Goal: Task Accomplishment & Management: Manage account settings

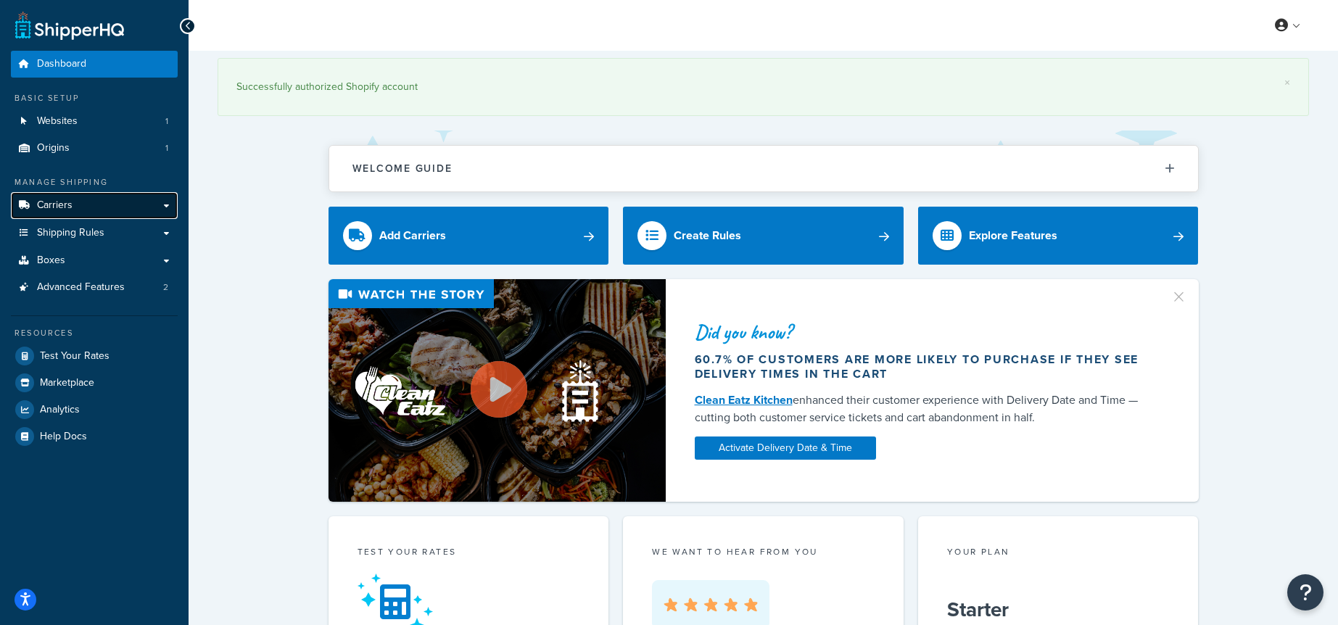
click at [70, 206] on span "Carriers" at bounding box center [55, 205] width 36 height 12
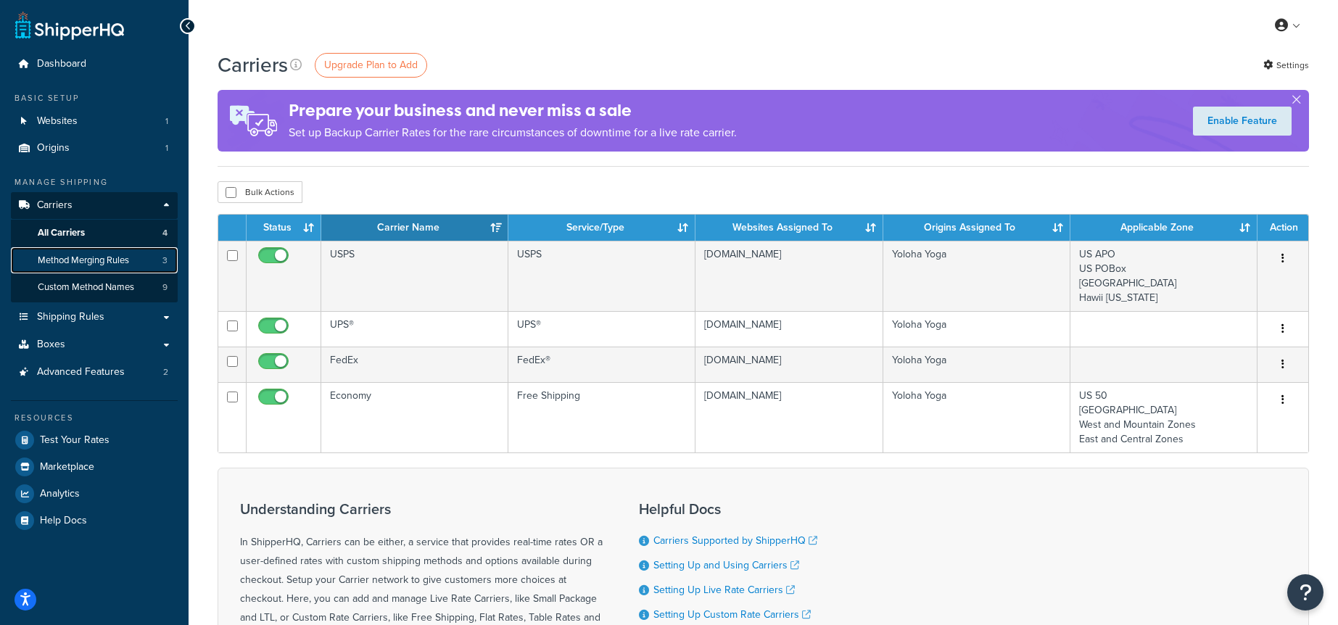
click at [96, 258] on span "Method Merging Rules" at bounding box center [83, 260] width 91 height 12
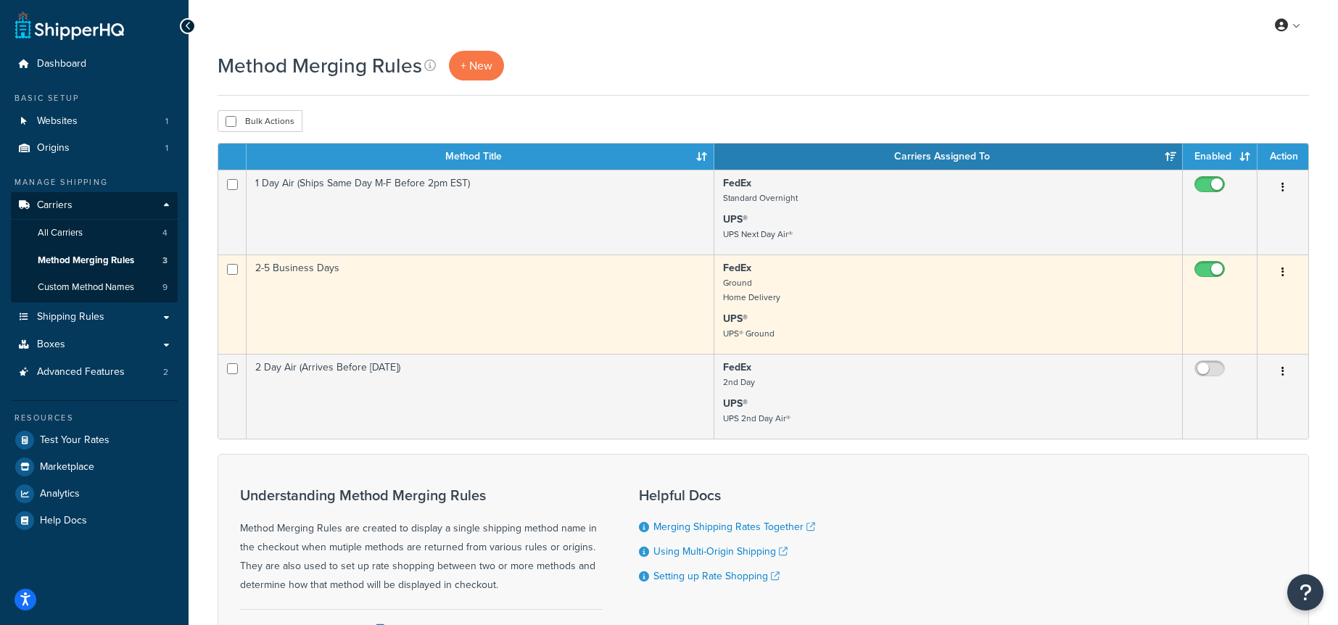
click at [1278, 272] on button "button" at bounding box center [1282, 272] width 20 height 23
click at [590, 312] on td "2-5 Business Days" at bounding box center [480, 303] width 468 height 99
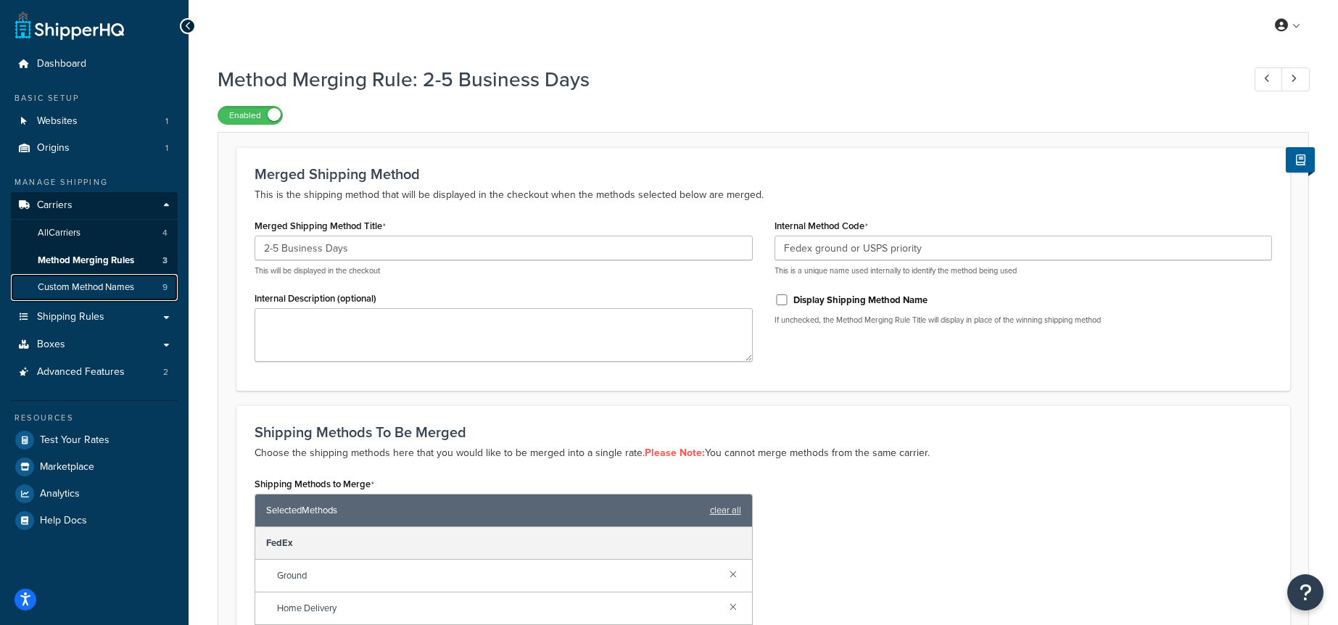
click at [69, 283] on span "Custom Method Names" at bounding box center [86, 287] width 96 height 12
